Goal: Information Seeking & Learning: Check status

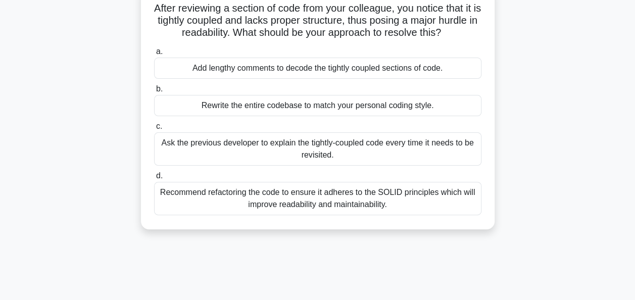
scroll to position [72, 0]
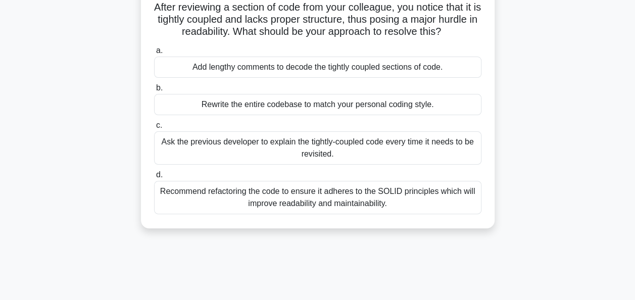
click at [324, 200] on div "Recommend refactoring the code to ensure it adheres to the SOLID principles whi…" at bounding box center [317, 197] width 327 height 33
click at [154, 178] on input "d. Recommend refactoring the code to ensure it adheres to the SOLID principles …" at bounding box center [154, 175] width 0 height 7
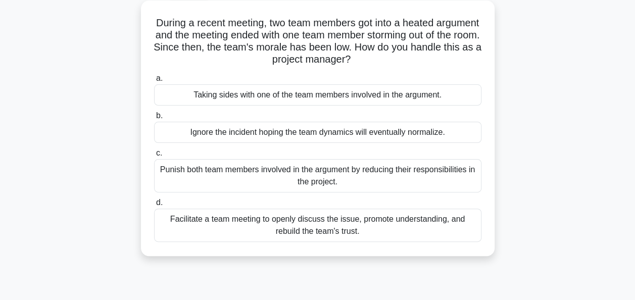
scroll to position [57, 0]
click at [331, 221] on div "Facilitate a team meeting to openly discuss the issue, promote understanding, a…" at bounding box center [317, 224] width 327 height 33
click at [154, 206] on input "d. Facilitate a team meeting to openly discuss the issue, promote understanding…" at bounding box center [154, 202] width 0 height 7
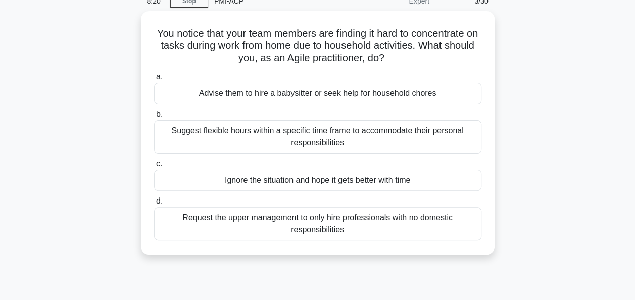
scroll to position [48, 0]
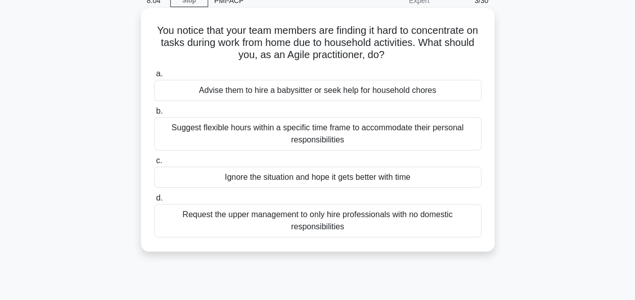
click at [374, 139] on div "Suggest flexible hours within a specific time frame to accommodate their person…" at bounding box center [317, 133] width 327 height 33
click at [154, 115] on input "b. Suggest flexible hours within a specific time frame to accommodate their per…" at bounding box center [154, 111] width 0 height 7
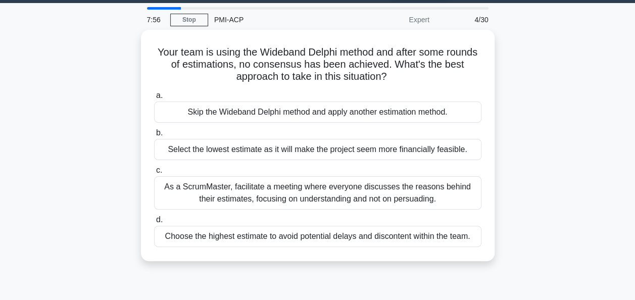
scroll to position [30, 0]
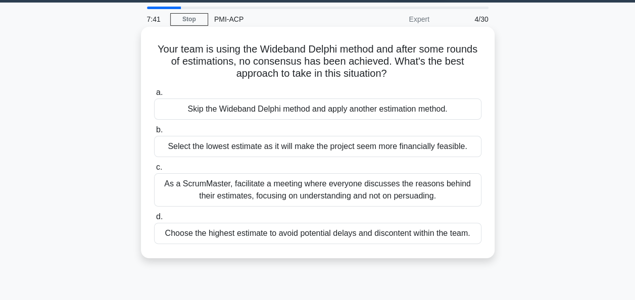
click at [262, 193] on div "As a ScrumMaster, facilitate a meeting where everyone discusses the reasons beh…" at bounding box center [317, 189] width 327 height 33
click at [154, 171] on input "c. As a ScrumMaster, facilitate a meeting where everyone discusses the reasons …" at bounding box center [154, 167] width 0 height 7
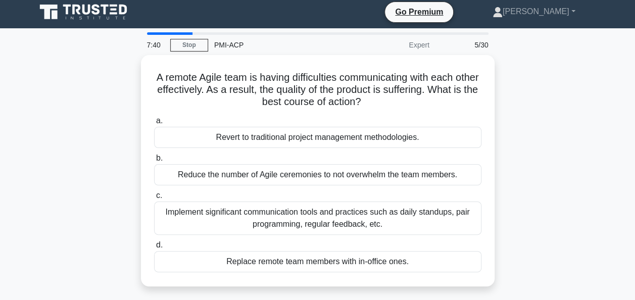
scroll to position [0, 0]
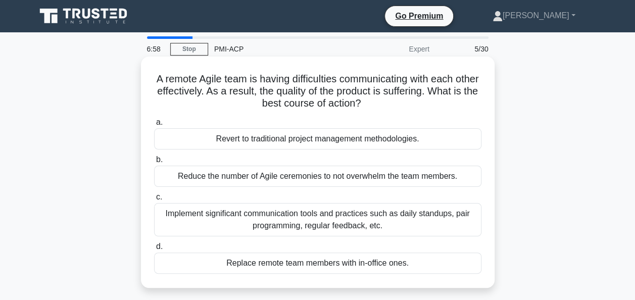
click at [213, 224] on div "Implement significant communication tools and practices such as daily standups,…" at bounding box center [317, 219] width 327 height 33
click at [154, 200] on input "c. Implement significant communication tools and practices such as daily standu…" at bounding box center [154, 197] width 0 height 7
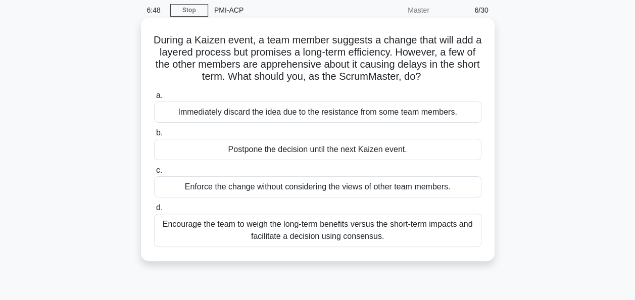
scroll to position [39, 0]
click at [387, 233] on div "Encourage the team to weigh the long-term benefits versus the short-term impact…" at bounding box center [317, 229] width 327 height 33
click at [154, 211] on input "d. Encourage the team to weigh the long-term benefits versus the short-term imp…" at bounding box center [154, 207] width 0 height 7
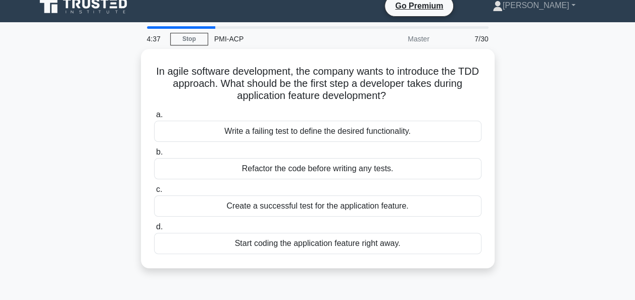
scroll to position [0, 0]
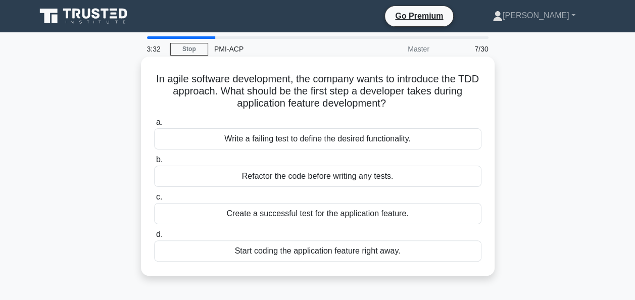
click at [411, 136] on div "Write a failing test to define the desired functionality." at bounding box center [317, 138] width 327 height 21
click at [154, 126] on input "a. Write a failing test to define the desired functionality." at bounding box center [154, 122] width 0 height 7
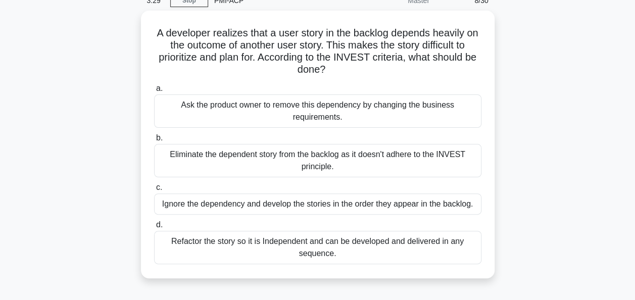
scroll to position [49, 0]
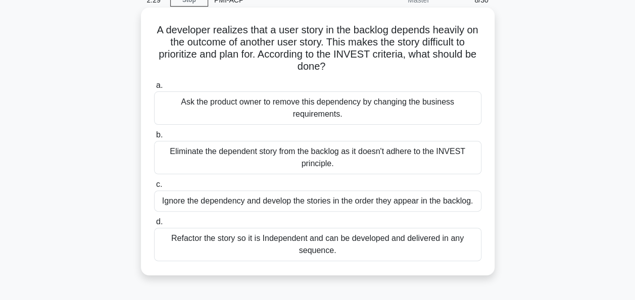
click at [269, 247] on div "Refactor the story so it is Independent and can be developed and delivered in a…" at bounding box center [317, 244] width 327 height 33
click at [154, 225] on input "d. Refactor the story so it is Independent and can be developed and delivered i…" at bounding box center [154, 222] width 0 height 7
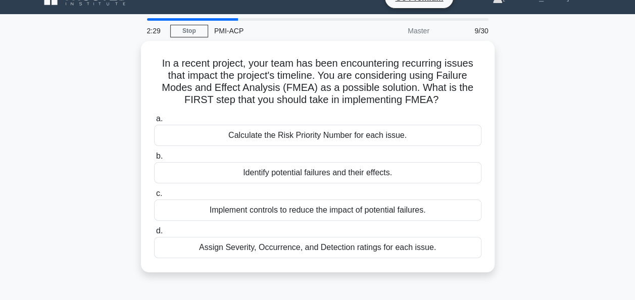
scroll to position [0, 0]
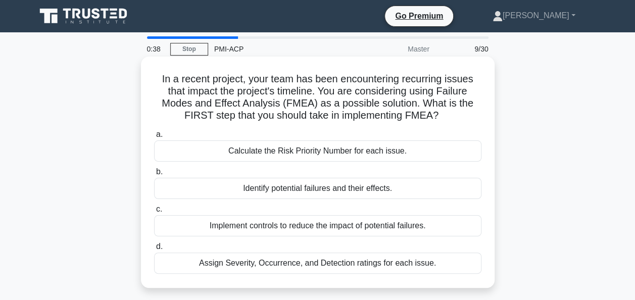
click at [400, 266] on div "Assign Severity, Occurrence, and Detection ratings for each issue." at bounding box center [317, 263] width 327 height 21
click at [154, 250] on input "d. Assign Severity, Occurrence, and Detection ratings for each issue." at bounding box center [154, 246] width 0 height 7
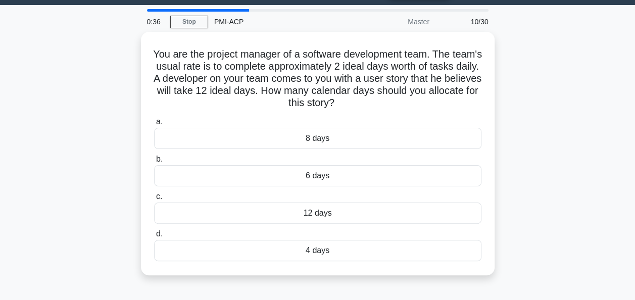
scroll to position [27, 0]
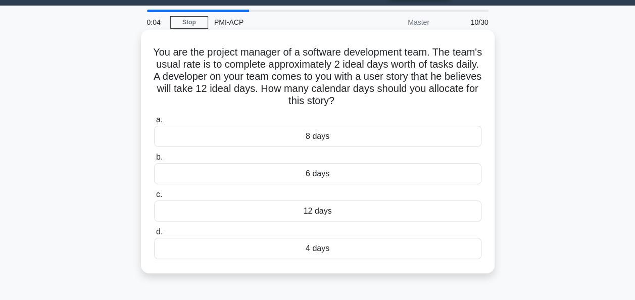
click at [325, 249] on div "4 days" at bounding box center [317, 248] width 327 height 21
click at [154, 235] on input "d. 4 days" at bounding box center [154, 232] width 0 height 7
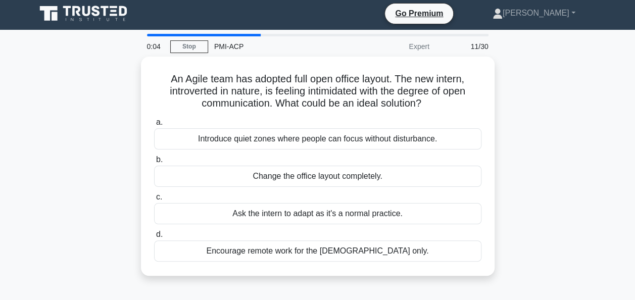
scroll to position [0, 0]
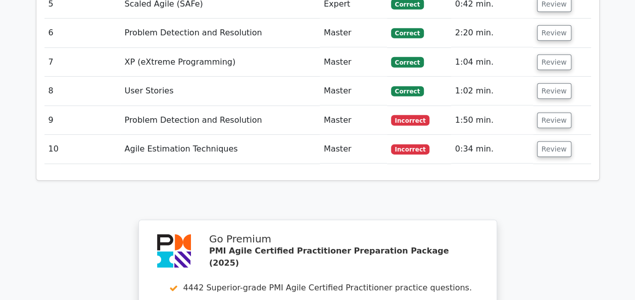
scroll to position [1518, 0]
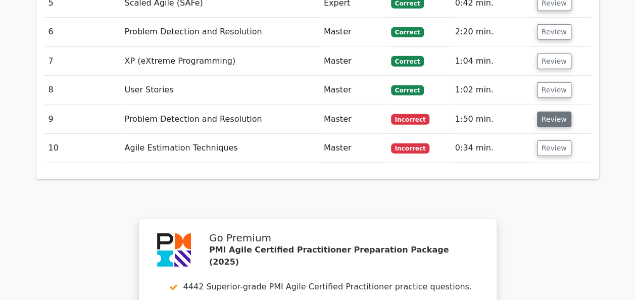
click at [551, 112] on button "Review" at bounding box center [554, 120] width 34 height 16
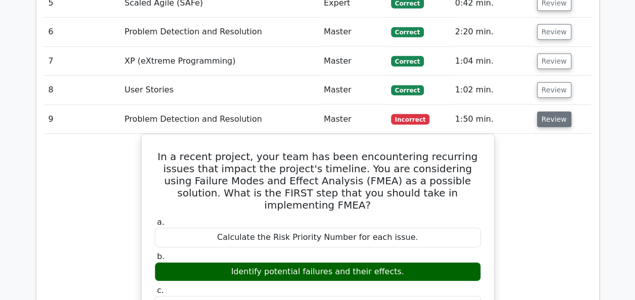
click at [548, 112] on button "Review" at bounding box center [554, 120] width 34 height 16
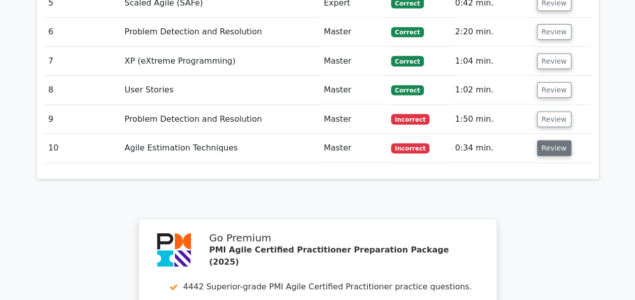
click at [548, 140] on button "Review" at bounding box center [554, 148] width 34 height 16
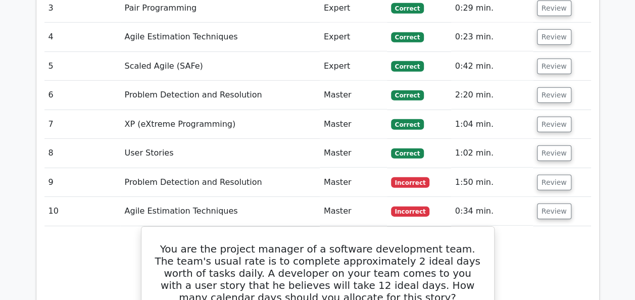
scroll to position [1454, 0]
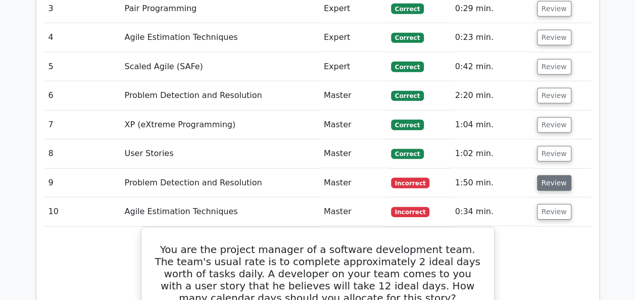
click at [550, 175] on button "Review" at bounding box center [554, 183] width 34 height 16
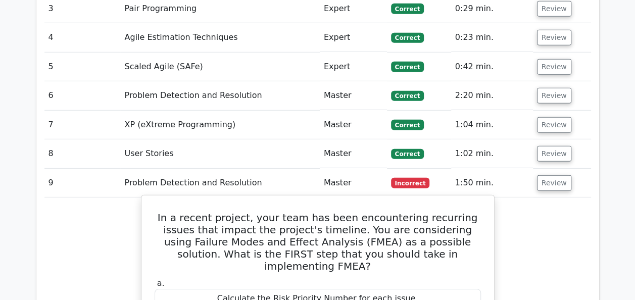
click at [296, 212] on h5 "In a recent project, your team has been encountering recurring issues that impa…" at bounding box center [318, 242] width 328 height 61
drag, startPoint x: 296, startPoint y: 170, endPoint x: 444, endPoint y: 162, distance: 148.2
click at [444, 212] on h5 "In a recent project, your team has been encountering recurring issues that impa…" at bounding box center [318, 242] width 328 height 61
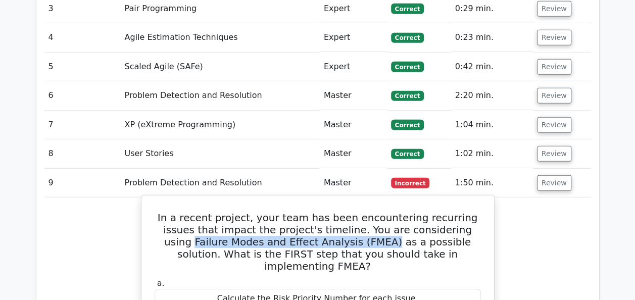
drag, startPoint x: 443, startPoint y: 157, endPoint x: 318, endPoint y: 170, distance: 125.4
click at [318, 212] on h5 "In a recent project, your team has been encountering recurring issues that impa…" at bounding box center [318, 242] width 328 height 61
copy h5 "Failure Modes and Effect Analysis (FMEA)"
